Goal: Information Seeking & Learning: Learn about a topic

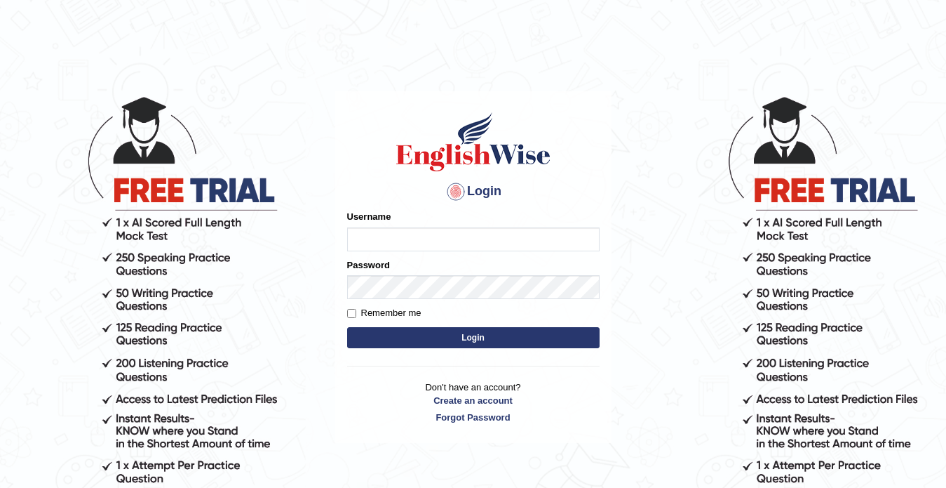
click at [387, 238] on input "Username" at bounding box center [473, 239] width 253 height 24
type input "dentalworld15"
click at [388, 334] on button "Login" at bounding box center [473, 337] width 253 height 21
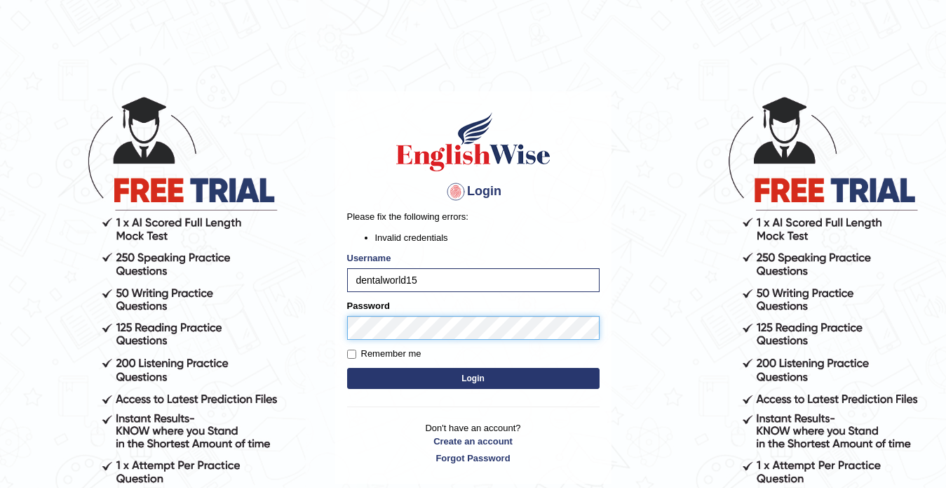
click at [193, 392] on body "Login Please fix the following errors: Invalid credentials Username dentalworld…" at bounding box center [473, 291] width 946 height 488
click at [401, 380] on button "Login" at bounding box center [473, 378] width 253 height 21
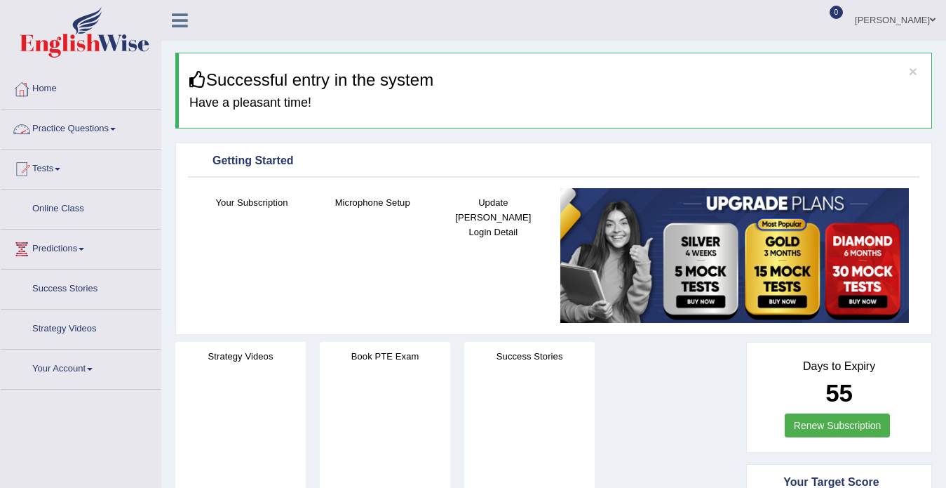
click at [71, 121] on link "Practice Questions" at bounding box center [81, 126] width 160 height 35
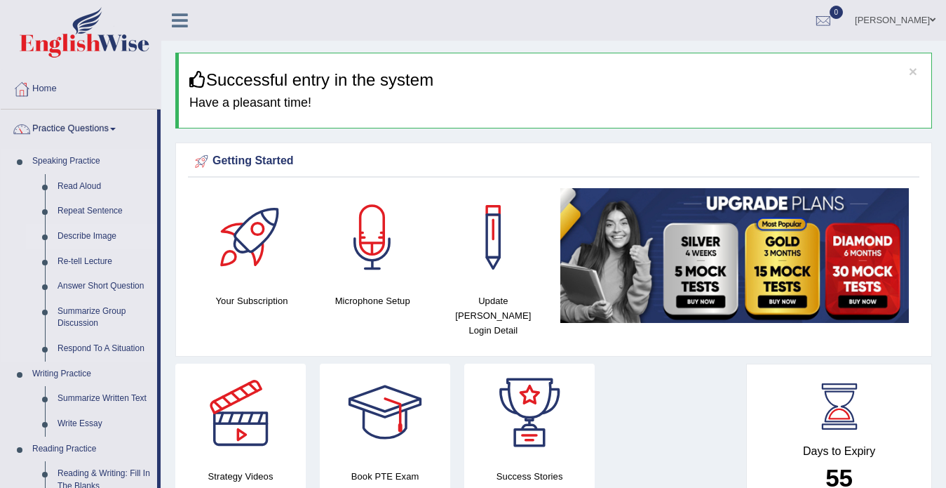
click at [69, 230] on link "Describe Image" at bounding box center [104, 236] width 106 height 25
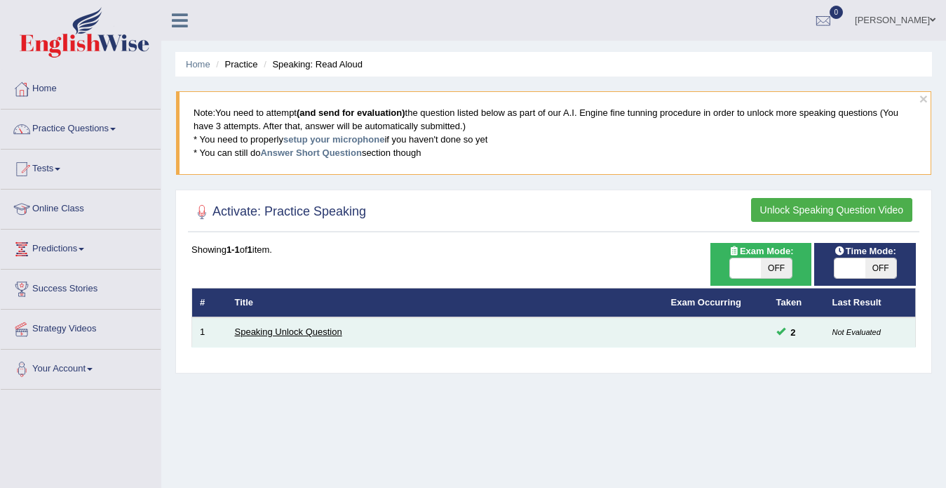
click at [310, 331] on link "Speaking Unlock Question" at bounding box center [288, 331] width 107 height 11
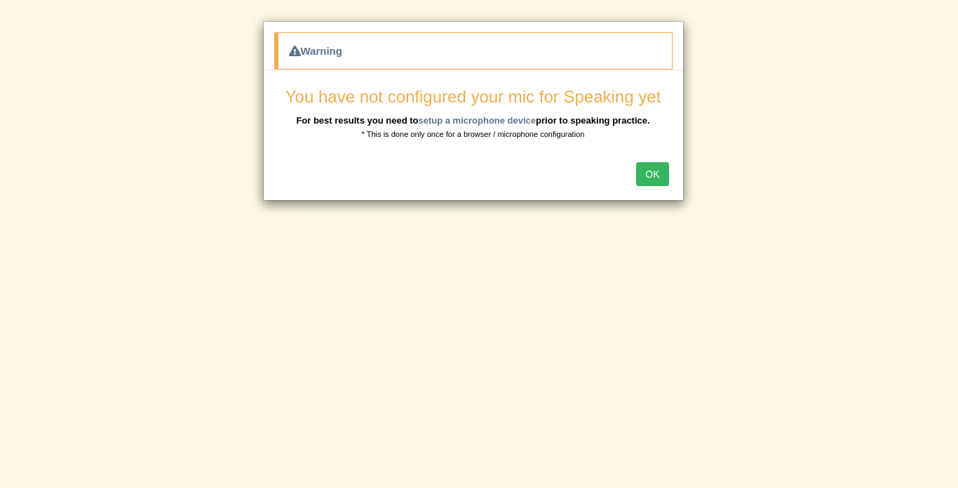
click at [650, 173] on button "OK" at bounding box center [652, 174] width 32 height 24
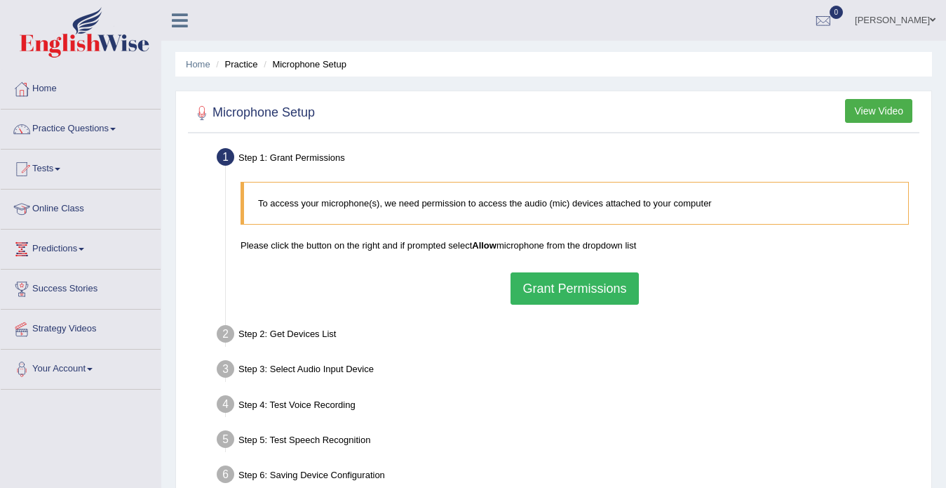
click at [601, 295] on button "Grant Permissions" at bounding box center [575, 288] width 128 height 32
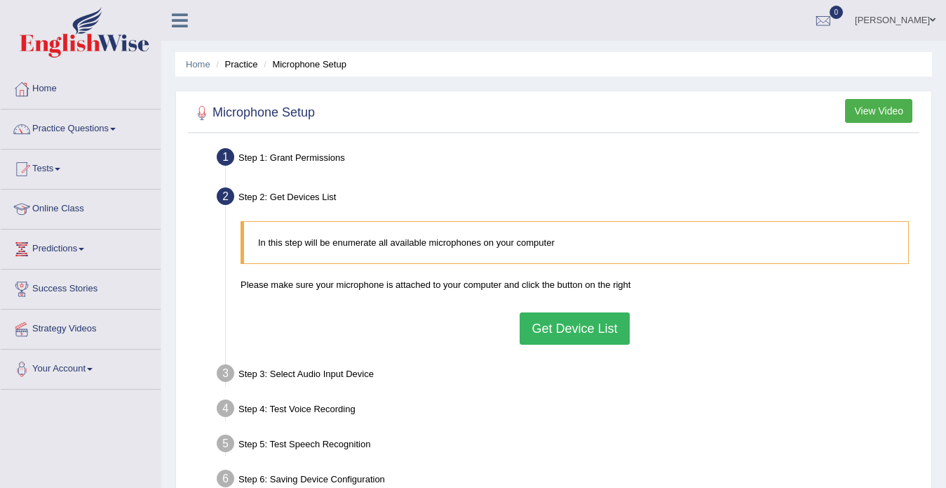
click at [565, 334] on button "Get Device List" at bounding box center [574, 328] width 109 height 32
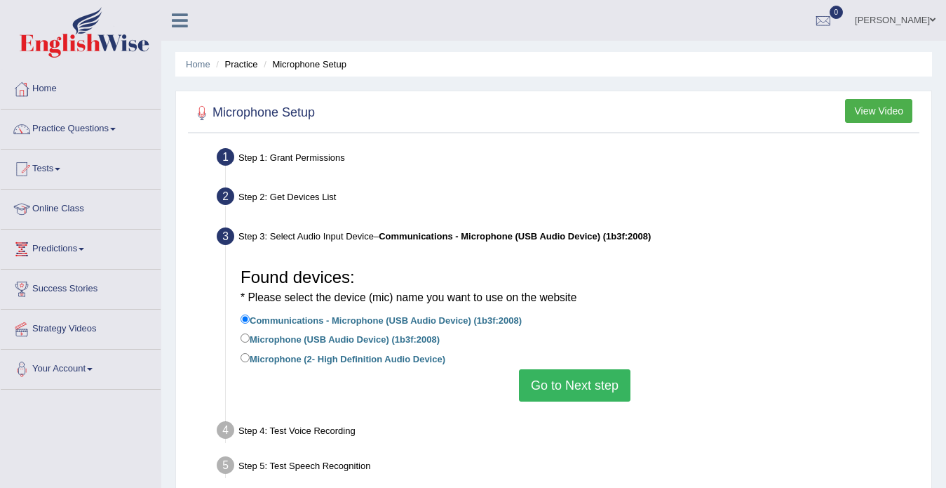
click at [540, 377] on button "Go to Next step" at bounding box center [575, 385] width 112 height 32
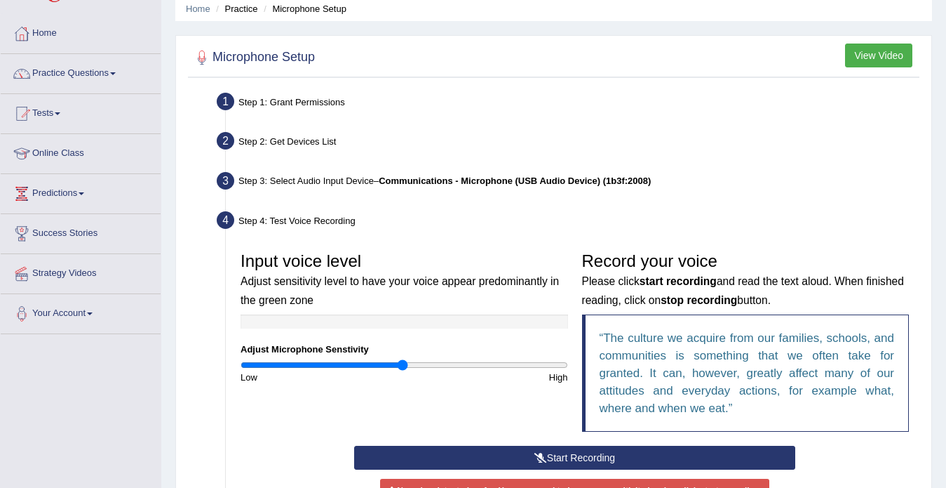
scroll to position [261, 0]
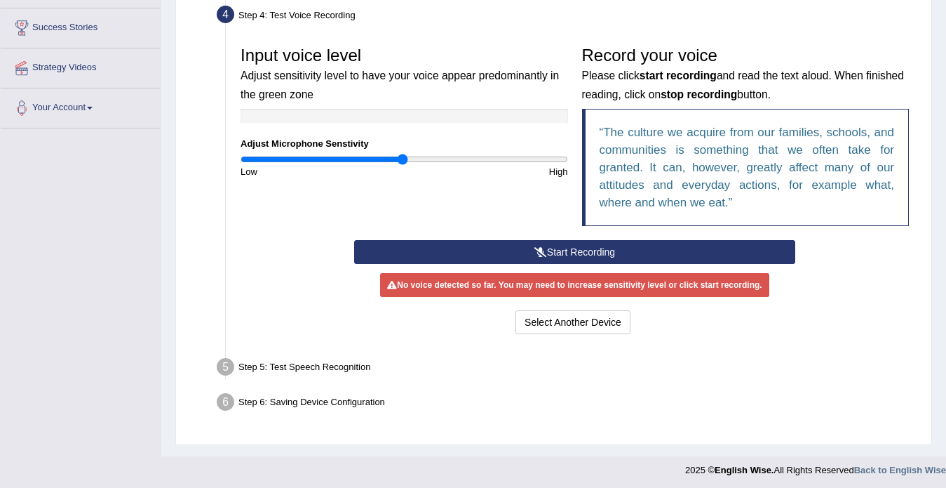
click at [495, 249] on button "Start Recording" at bounding box center [574, 252] width 441 height 24
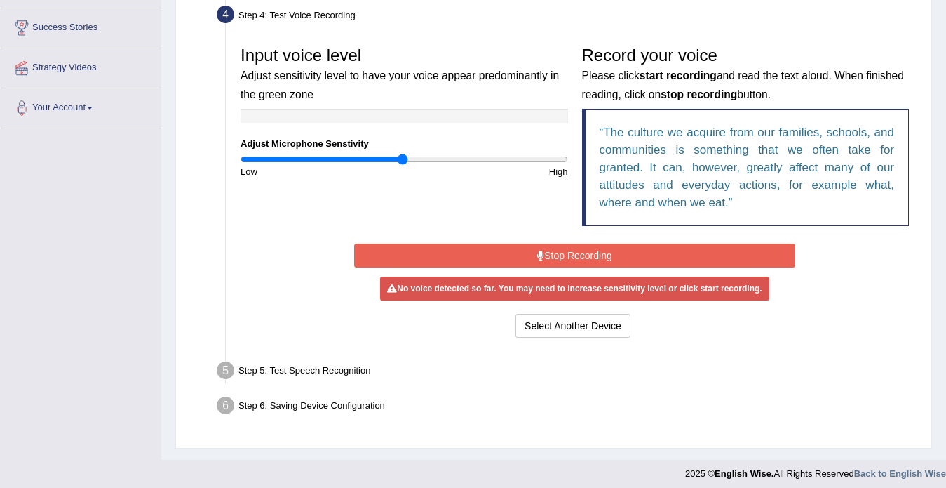
click at [495, 249] on button "Stop Recording" at bounding box center [574, 255] width 441 height 24
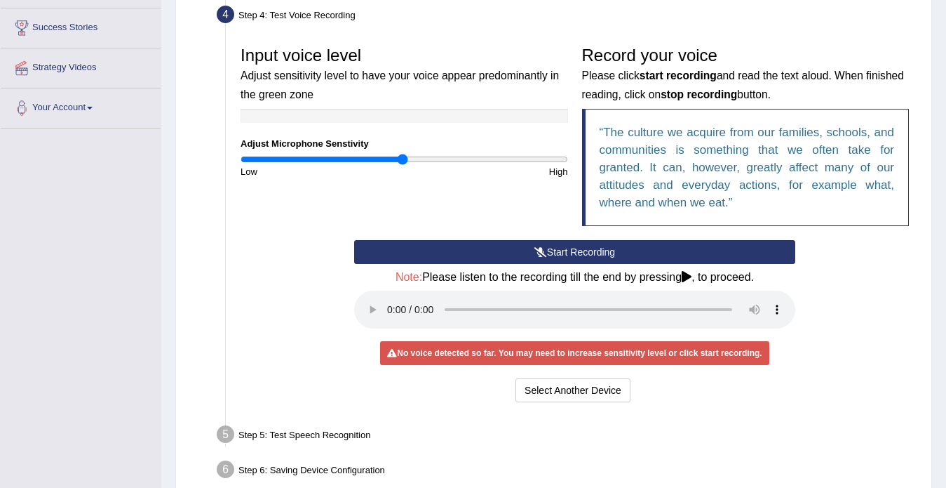
click at [603, 248] on button "Start Recording" at bounding box center [574, 252] width 441 height 24
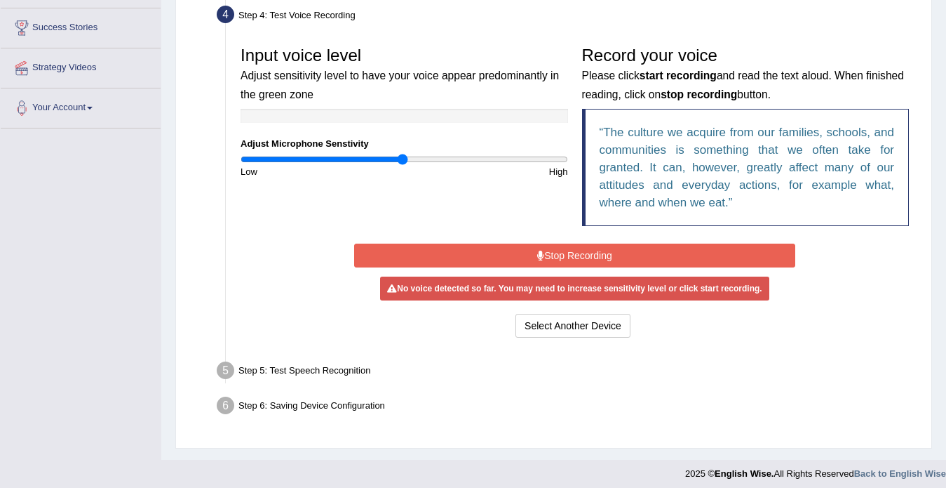
click at [603, 248] on button "Stop Recording" at bounding box center [574, 255] width 441 height 24
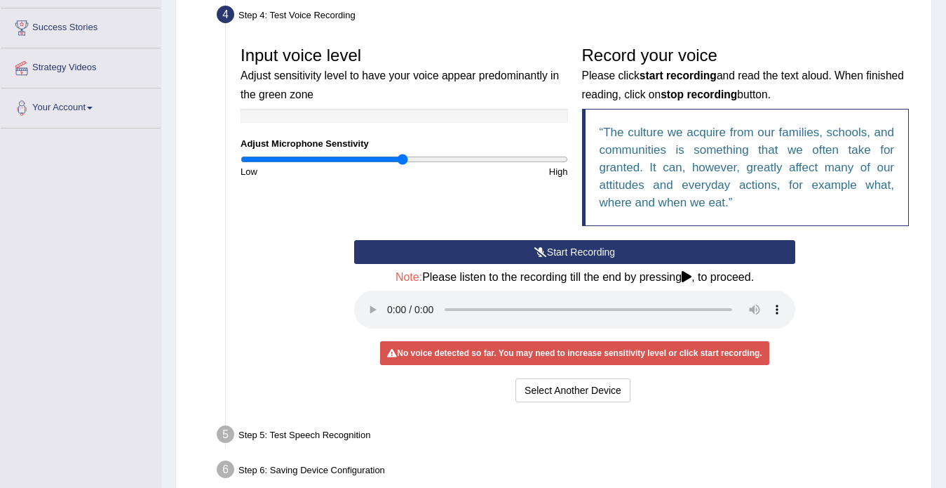
click at [566, 252] on button "Start Recording" at bounding box center [574, 252] width 441 height 24
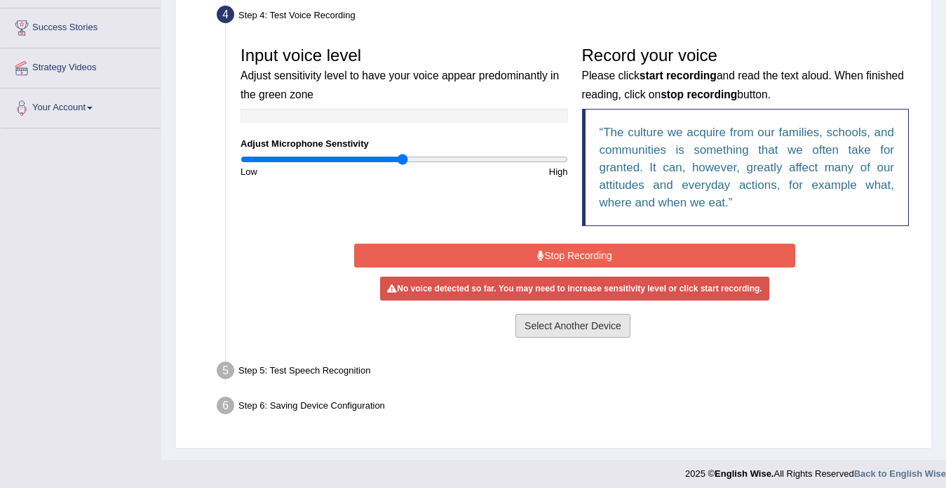
click at [556, 336] on button "Select Another Device" at bounding box center [573, 326] width 115 height 24
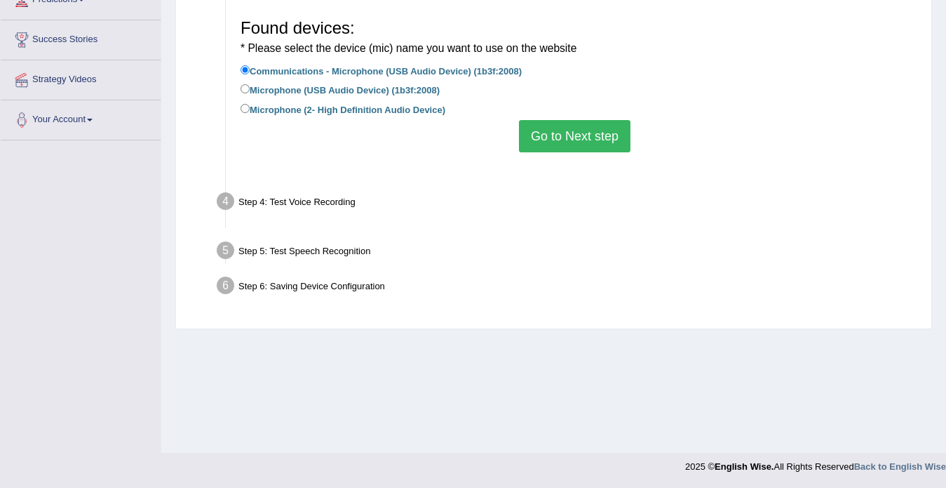
scroll to position [249, 0]
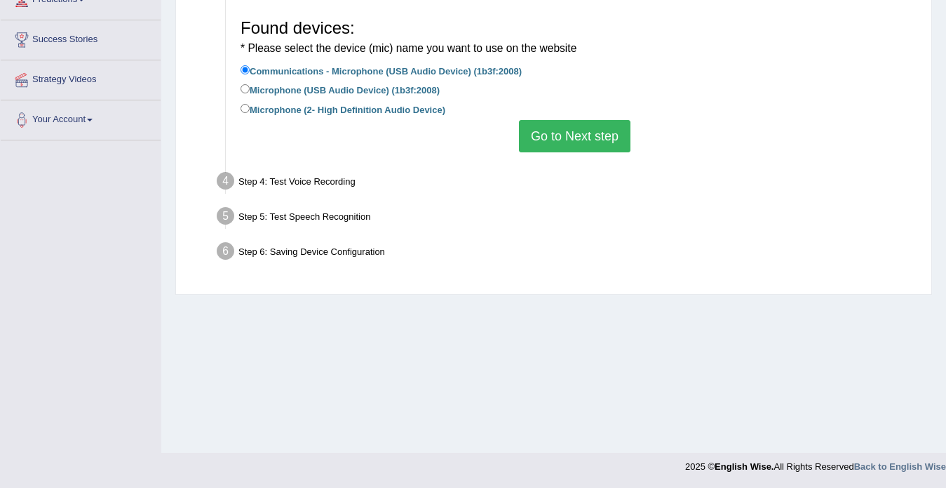
click at [363, 94] on label "Microphone (USB Audio Device) (1b3f:2008)" at bounding box center [340, 88] width 199 height 15
click at [250, 93] on input "Microphone (USB Audio Device) (1b3f:2008)" at bounding box center [245, 88] width 9 height 9
radio input "true"
click at [553, 131] on button "Go to Next step" at bounding box center [575, 136] width 112 height 32
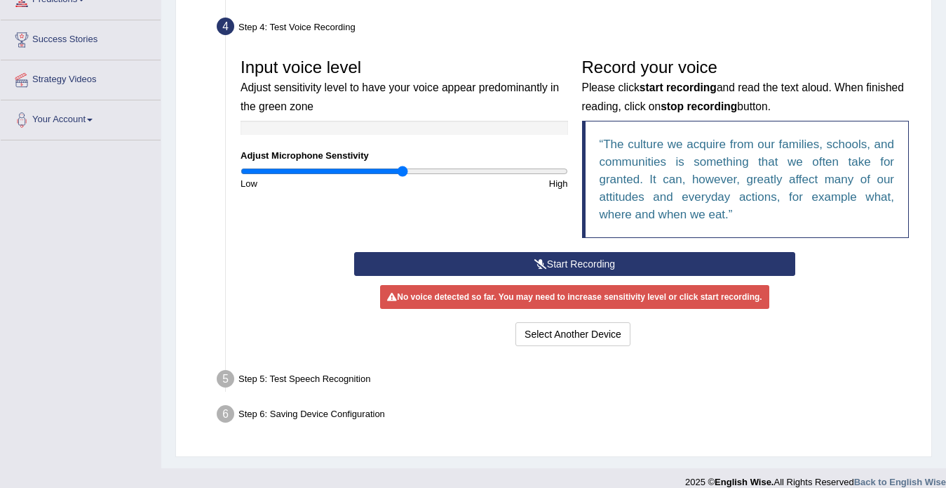
click at [550, 255] on button "Start Recording" at bounding box center [574, 264] width 441 height 24
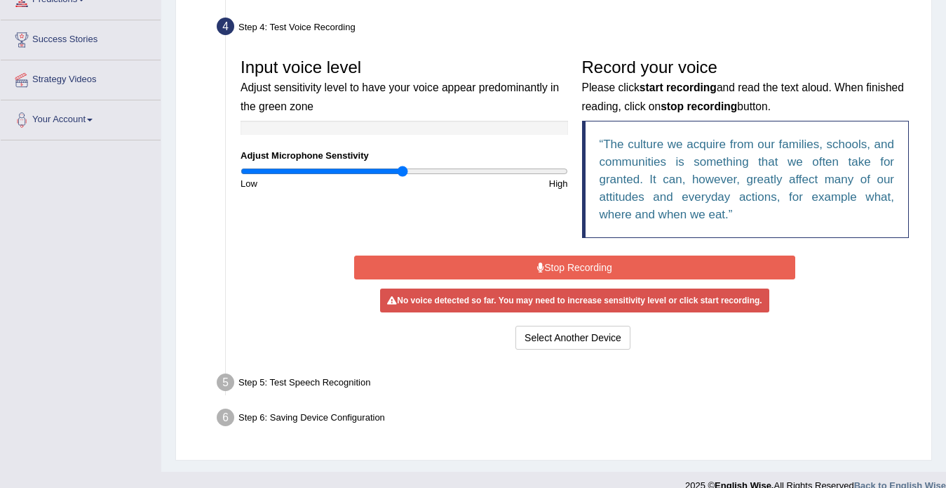
click at [568, 270] on button "Stop Recording" at bounding box center [574, 267] width 441 height 24
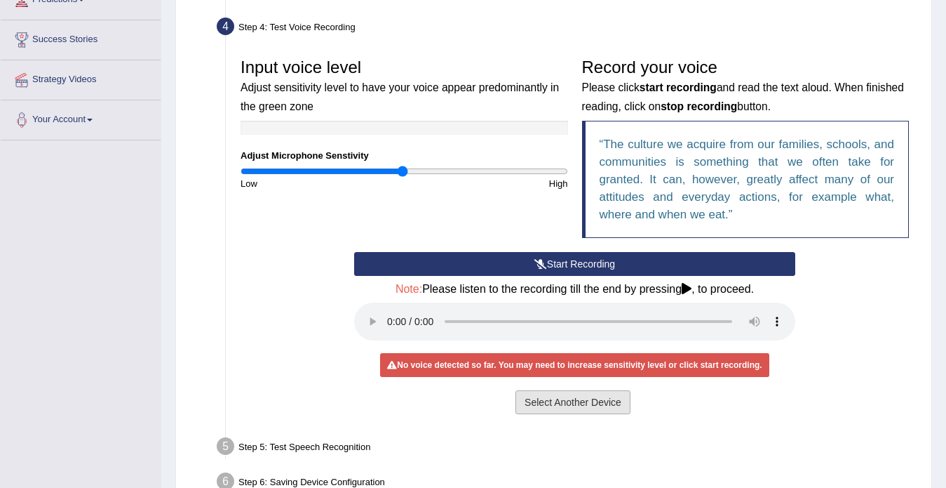
click at [590, 408] on button "Select Another Device" at bounding box center [573, 402] width 115 height 24
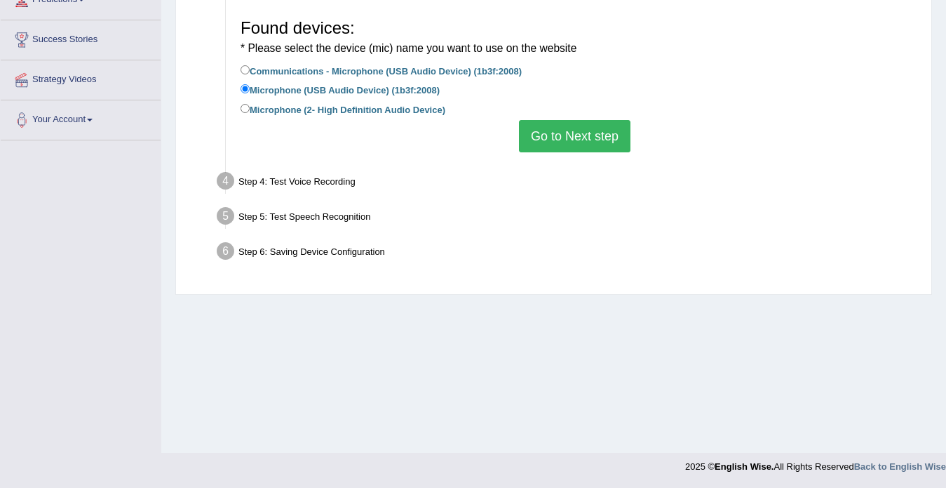
click at [337, 110] on label "Microphone (2- High Definition Audio Device)" at bounding box center [343, 108] width 205 height 15
click at [250, 110] on input "Microphone (2- High Definition Audio Device)" at bounding box center [245, 108] width 9 height 9
radio input "true"
click at [560, 135] on button "Go to Next step" at bounding box center [575, 136] width 112 height 32
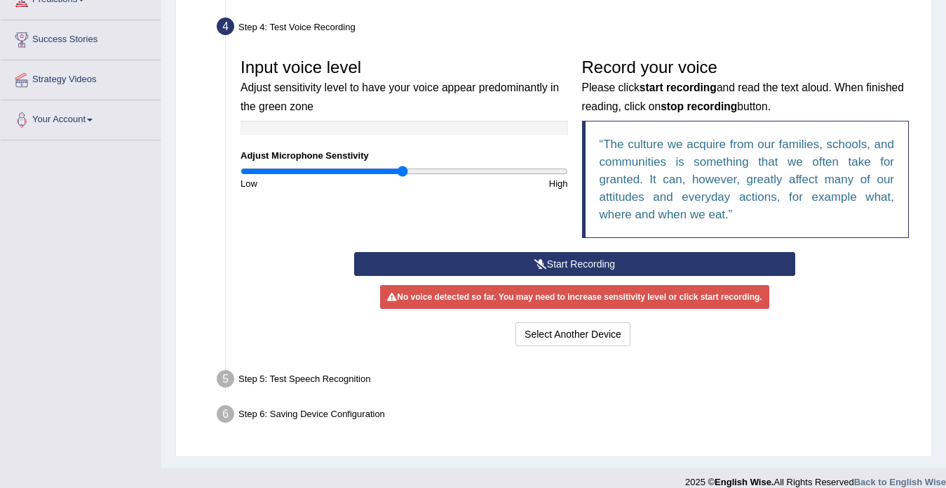
click at [565, 258] on button "Start Recording" at bounding box center [574, 264] width 441 height 24
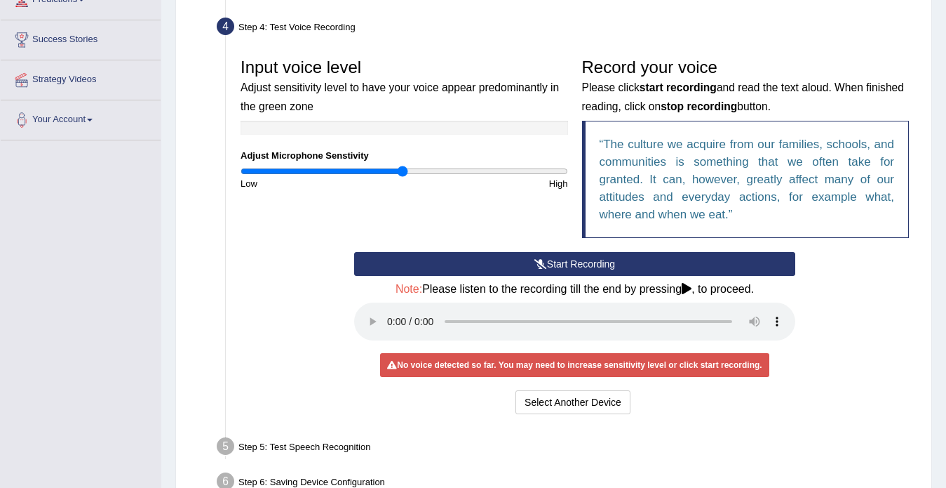
click at [685, 292] on icon at bounding box center [687, 288] width 10 height 11
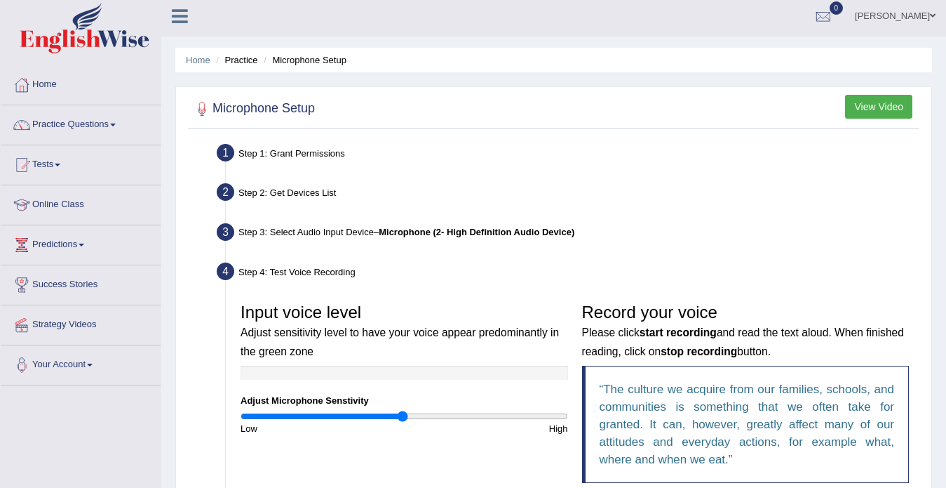
scroll to position [0, 0]
